Goal: Information Seeking & Learning: Learn about a topic

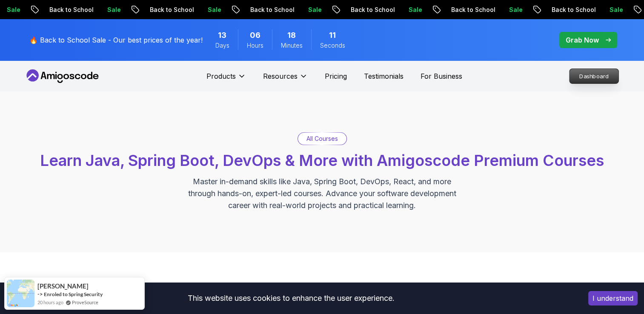
click at [586, 81] on p "Dashboard" at bounding box center [594, 76] width 49 height 14
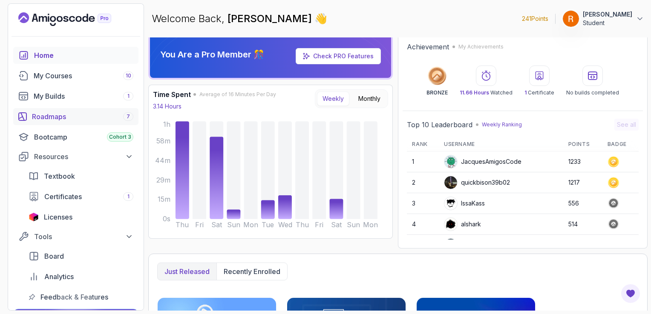
click at [84, 110] on link "Roadmaps 7" at bounding box center [75, 116] width 125 height 17
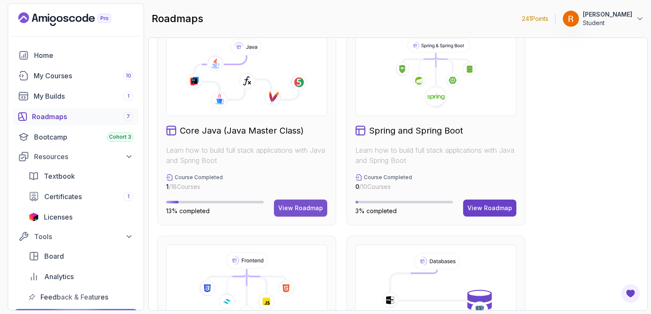
scroll to position [239, 0]
click at [288, 210] on div "View Roadmap" at bounding box center [300, 208] width 45 height 9
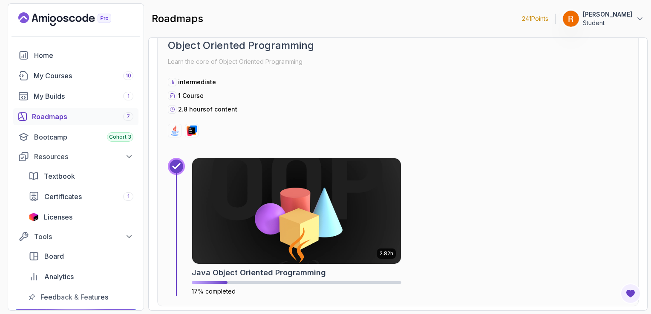
scroll to position [1642, 0]
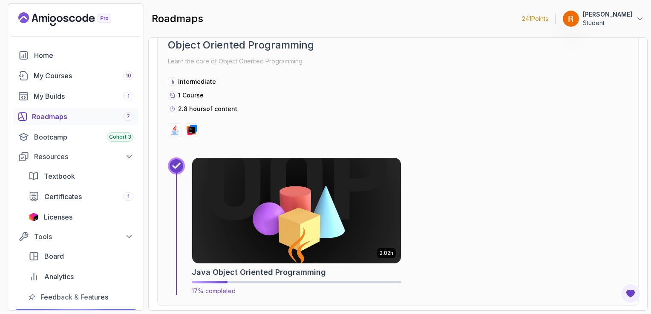
click at [293, 218] on img at bounding box center [296, 210] width 219 height 111
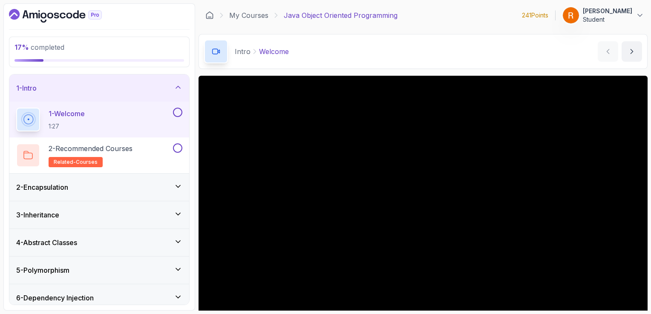
click at [148, 203] on div "3 - Inheritance" at bounding box center [99, 214] width 180 height 27
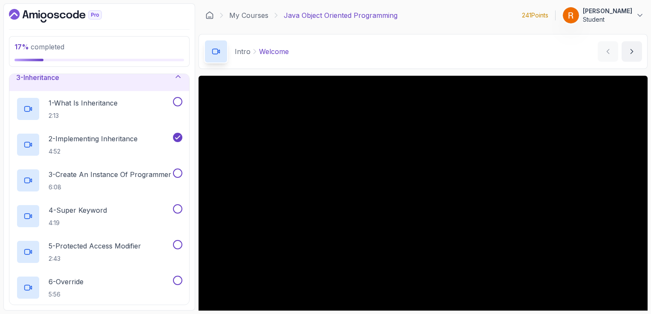
scroll to position [66, 0]
click at [152, 175] on p "3 - Create An Instance Of Programmer" at bounding box center [110, 174] width 123 height 10
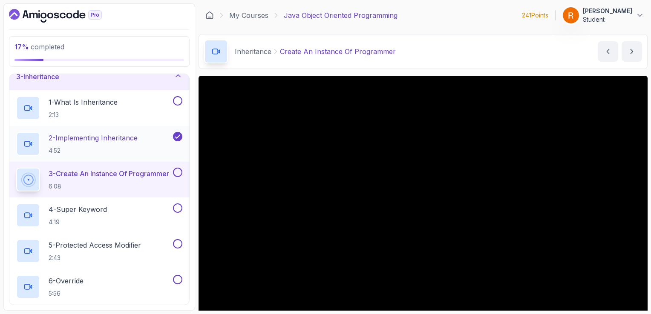
click at [140, 131] on div "2 - Implementing Inheritance 4:52" at bounding box center [99, 144] width 180 height 36
click at [136, 143] on h2 "2 - Implementing Inheritance 4:52" at bounding box center [93, 144] width 89 height 22
